Goal: Transaction & Acquisition: Purchase product/service

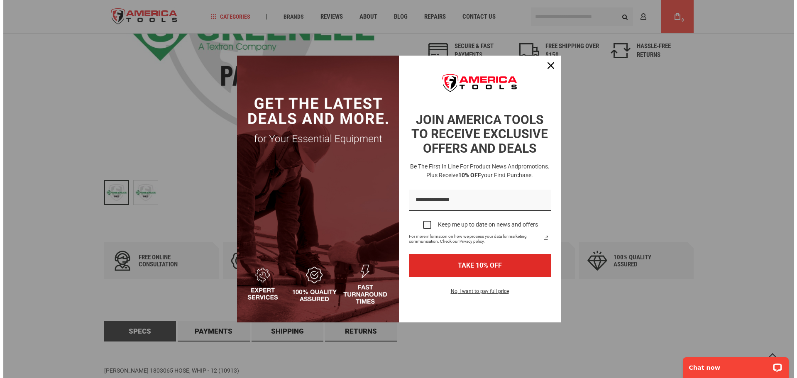
scroll to position [27, 0]
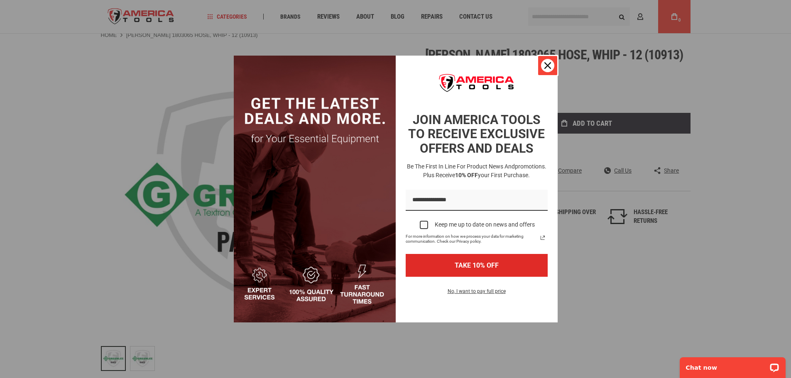
click at [547, 64] on icon "close icon" at bounding box center [547, 65] width 7 height 7
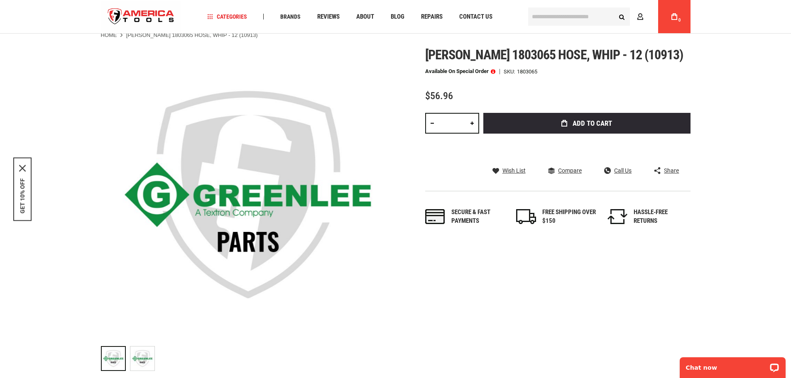
click at [471, 121] on link at bounding box center [472, 123] width 14 height 21
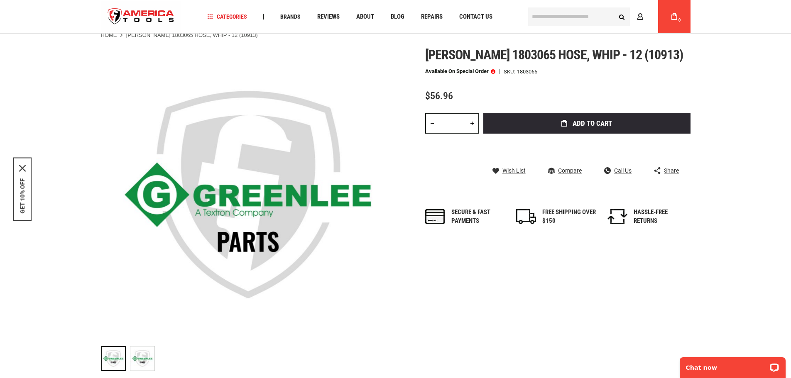
click at [471, 121] on link at bounding box center [472, 123] width 14 height 21
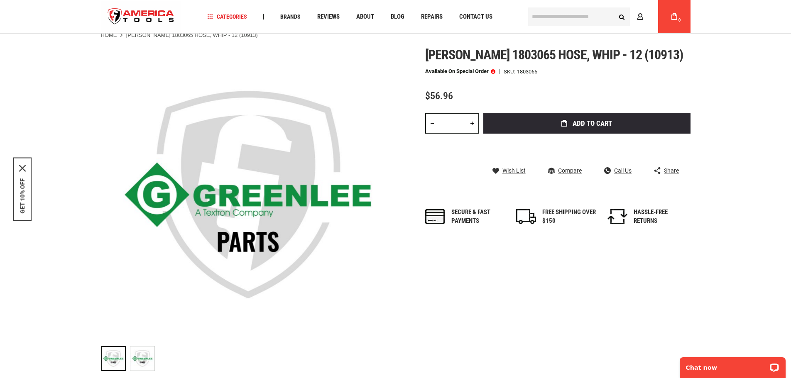
click at [471, 121] on link at bounding box center [472, 123] width 14 height 21
type input "**"
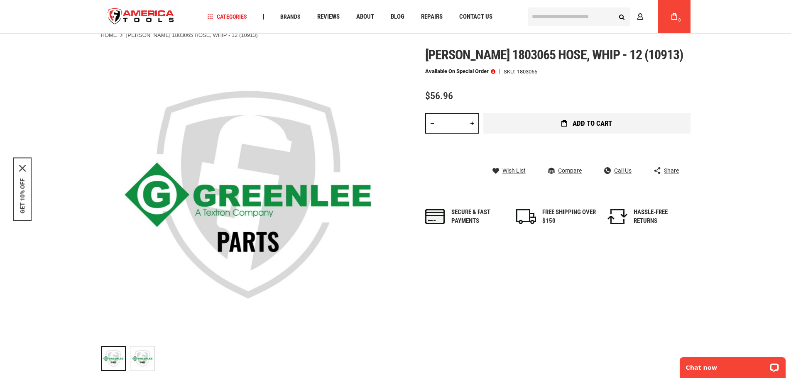
click at [604, 121] on span "Add to Cart" at bounding box center [591, 123] width 39 height 7
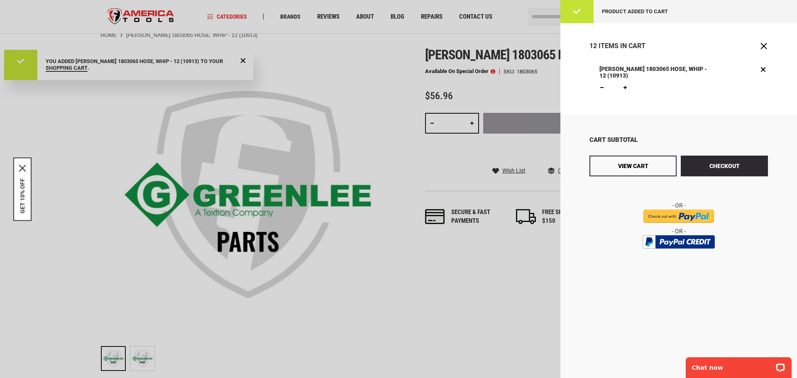
scroll to position [0, 0]
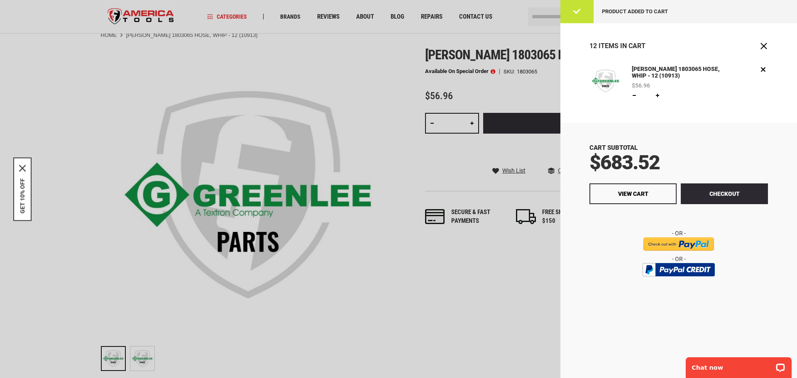
click at [635, 95] on link at bounding box center [634, 95] width 7 height 7
type input "**"
click at [676, 95] on span "Update" at bounding box center [674, 96] width 19 height 6
click at [593, 195] on link "View Cart" at bounding box center [632, 193] width 87 height 21
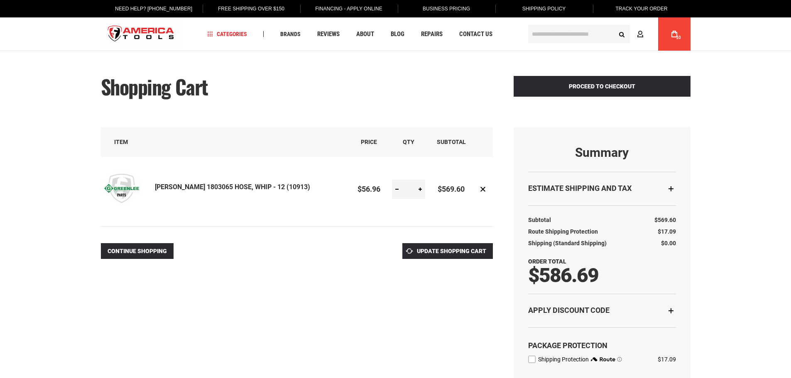
click at [312, 272] on div "**********" at bounding box center [395, 334] width 589 height 533
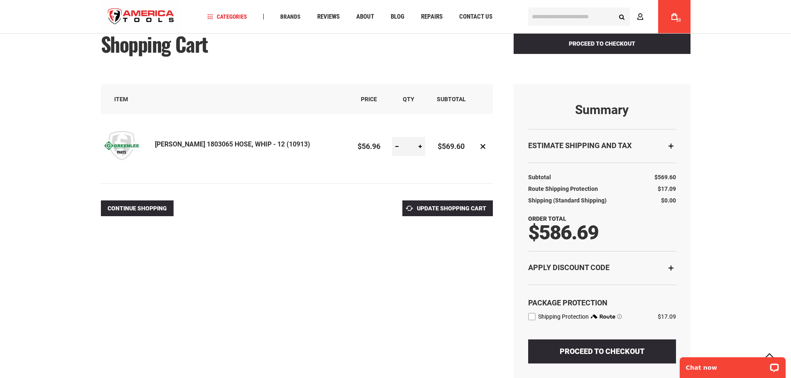
scroll to position [83, 0]
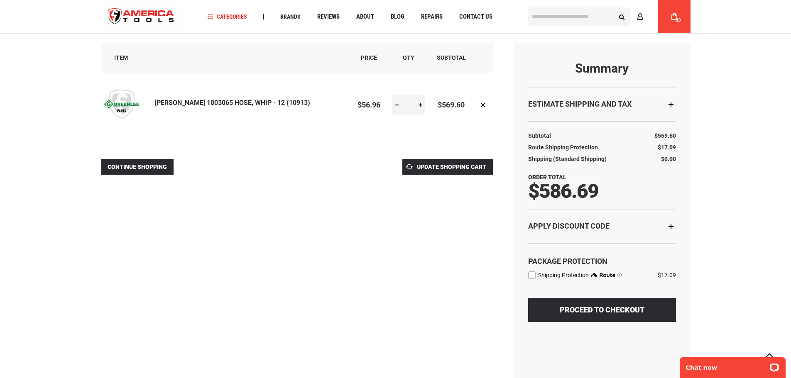
click at [530, 276] on label "route shipping protection selector element" at bounding box center [531, 274] width 7 height 7
click at [0, 0] on div "Please wait..." at bounding box center [0, 0] width 0 height 0
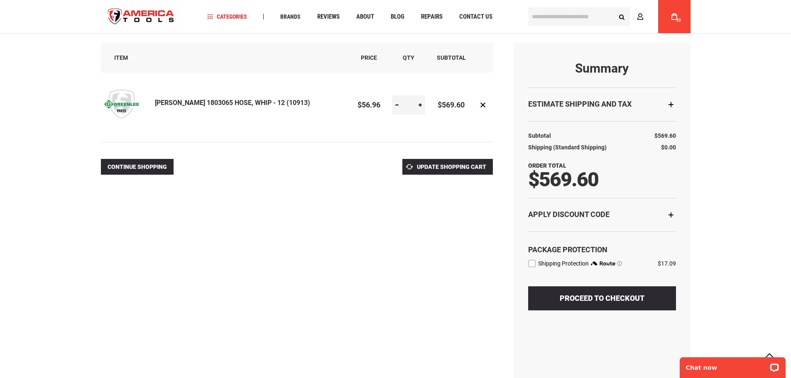
scroll to position [166, 0]
